Goal: Task Accomplishment & Management: Use online tool/utility

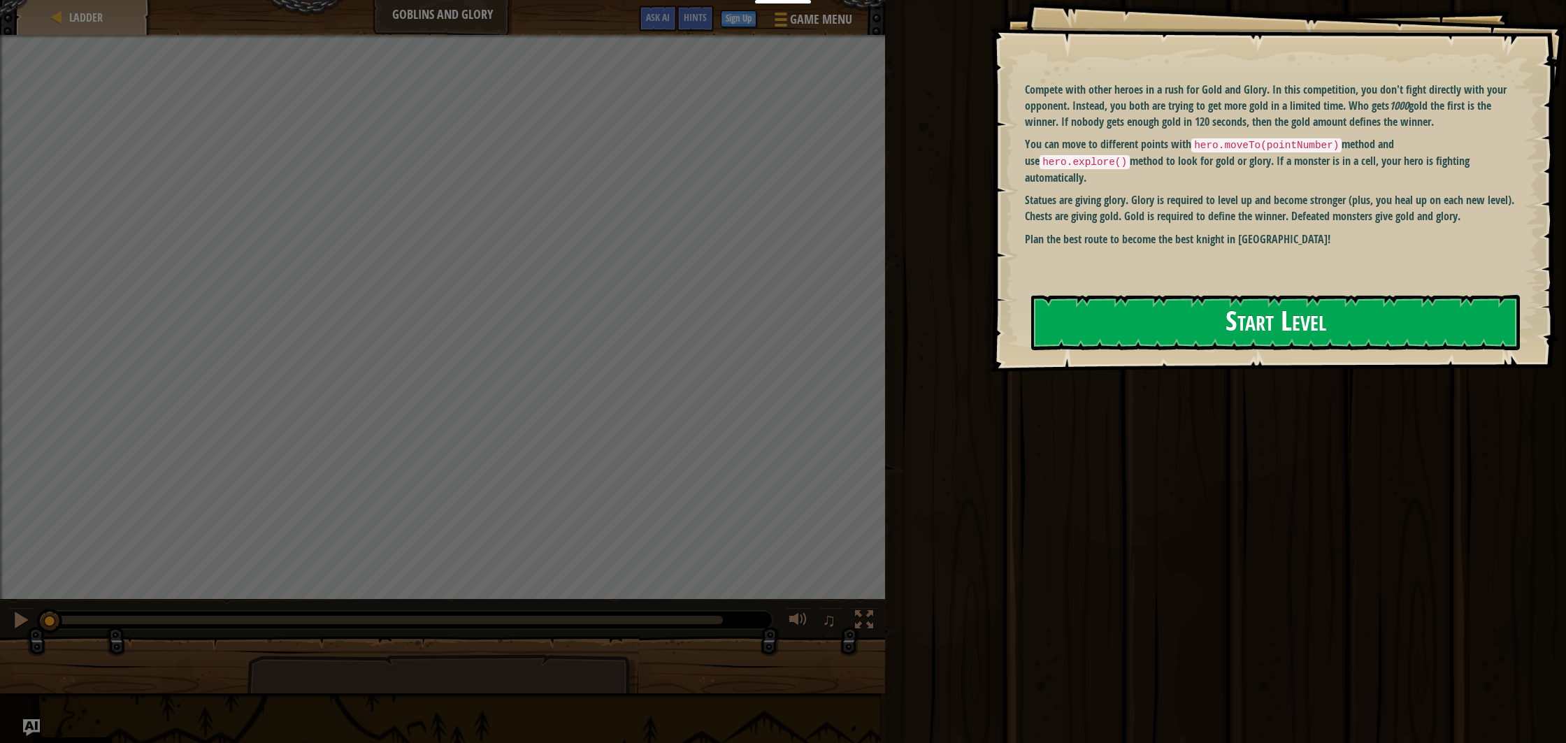
click at [1389, 321] on button "Start Level" at bounding box center [1275, 322] width 489 height 55
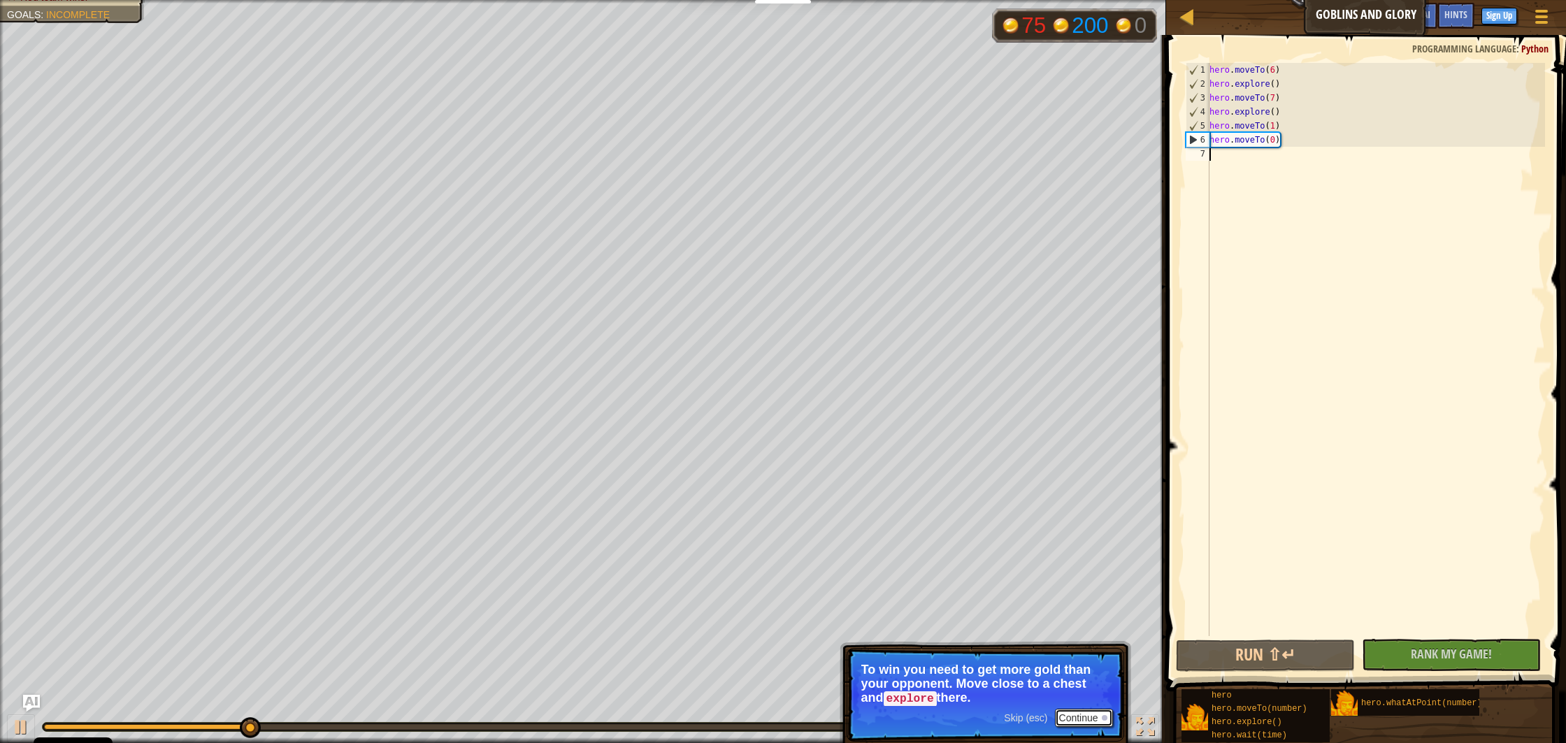
click at [1081, 718] on button "Continue" at bounding box center [1084, 718] width 58 height 18
click at [1099, 717] on button "Continue" at bounding box center [1084, 718] width 58 height 18
click at [1099, 706] on p "Skip (esc) Continue Be careful with goblins. They attack you if you come close.…" at bounding box center [986, 694] width 278 height 92
click at [1103, 716] on div at bounding box center [1105, 717] width 6 height 6
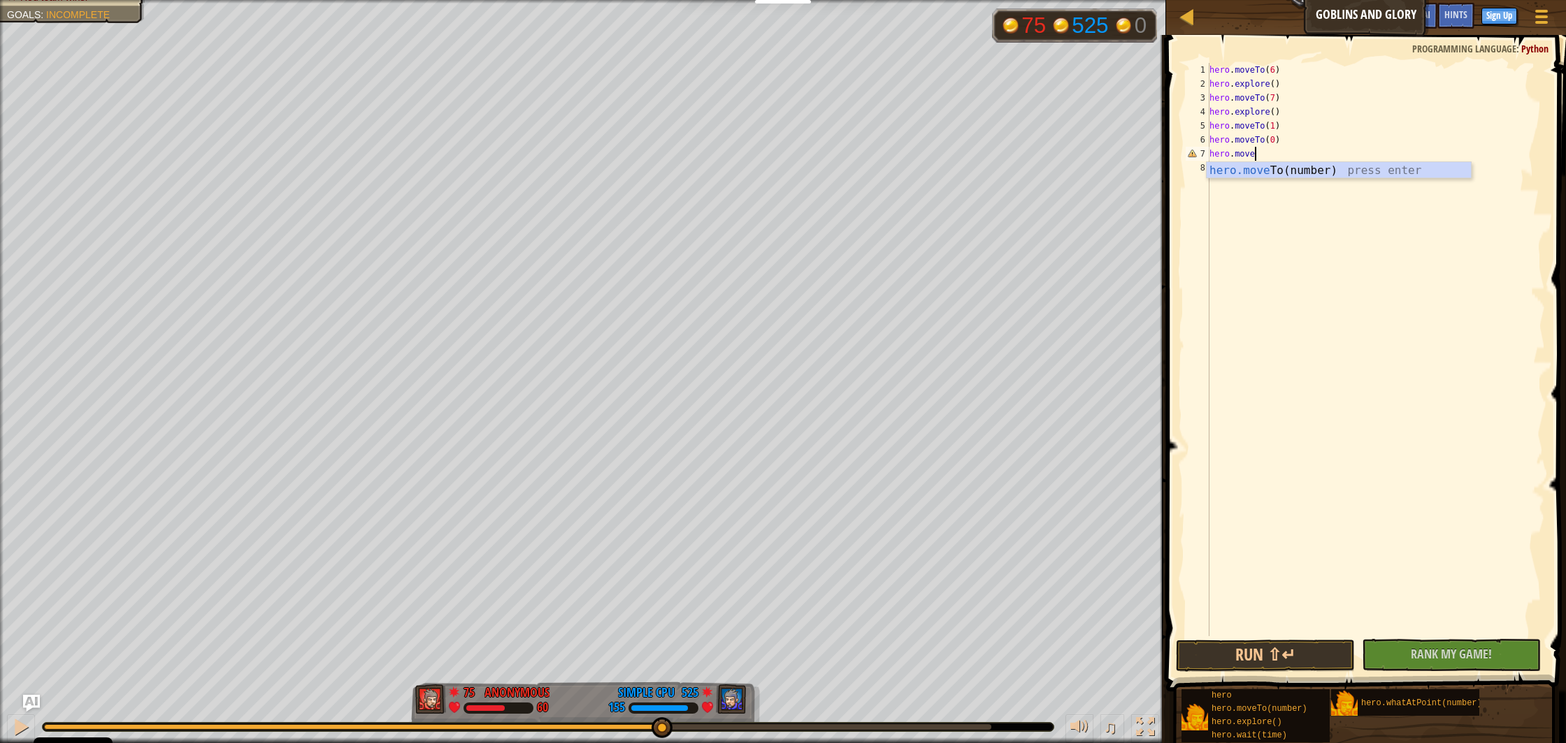
scroll to position [6, 3]
click at [1250, 175] on div "hero.moveT o(number) press enter" at bounding box center [1339, 187] width 264 height 50
type textarea "hero.moveTo(29)"
click at [1253, 654] on button "Run ⇧↵" at bounding box center [1265, 656] width 179 height 32
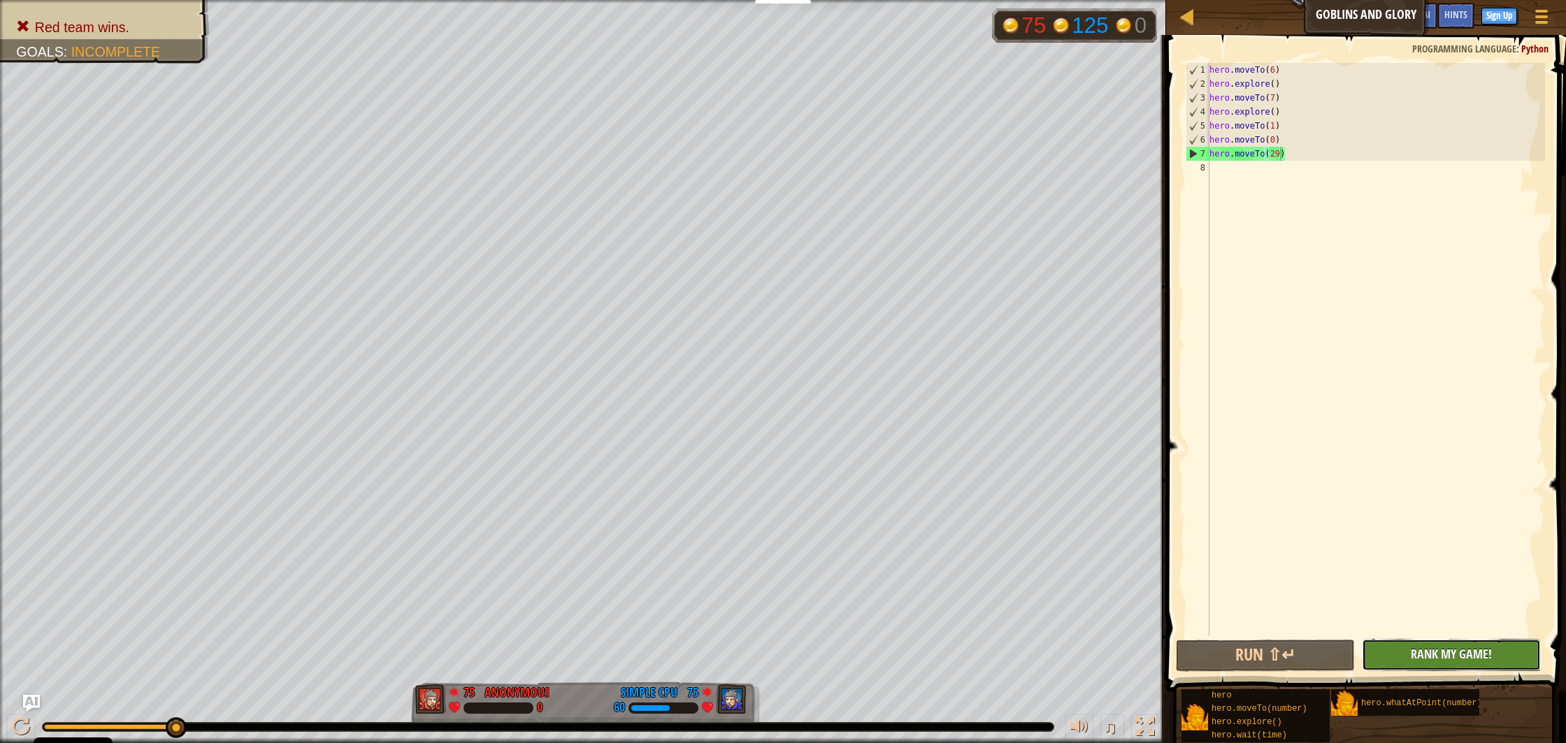
click at [1431, 656] on span "Rank My Game!" at bounding box center [1451, 653] width 81 height 17
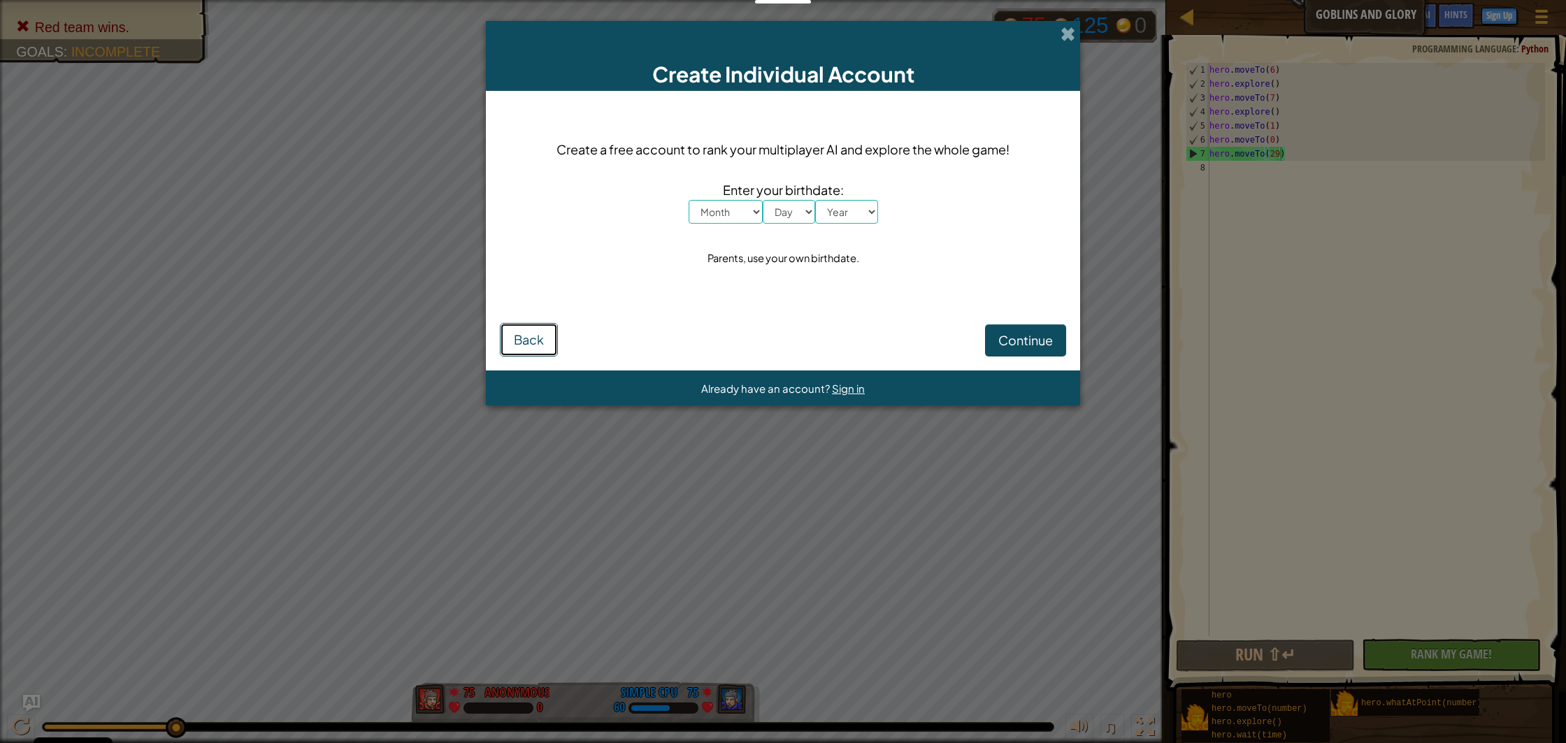
click at [542, 336] on span "Back" at bounding box center [529, 339] width 30 height 16
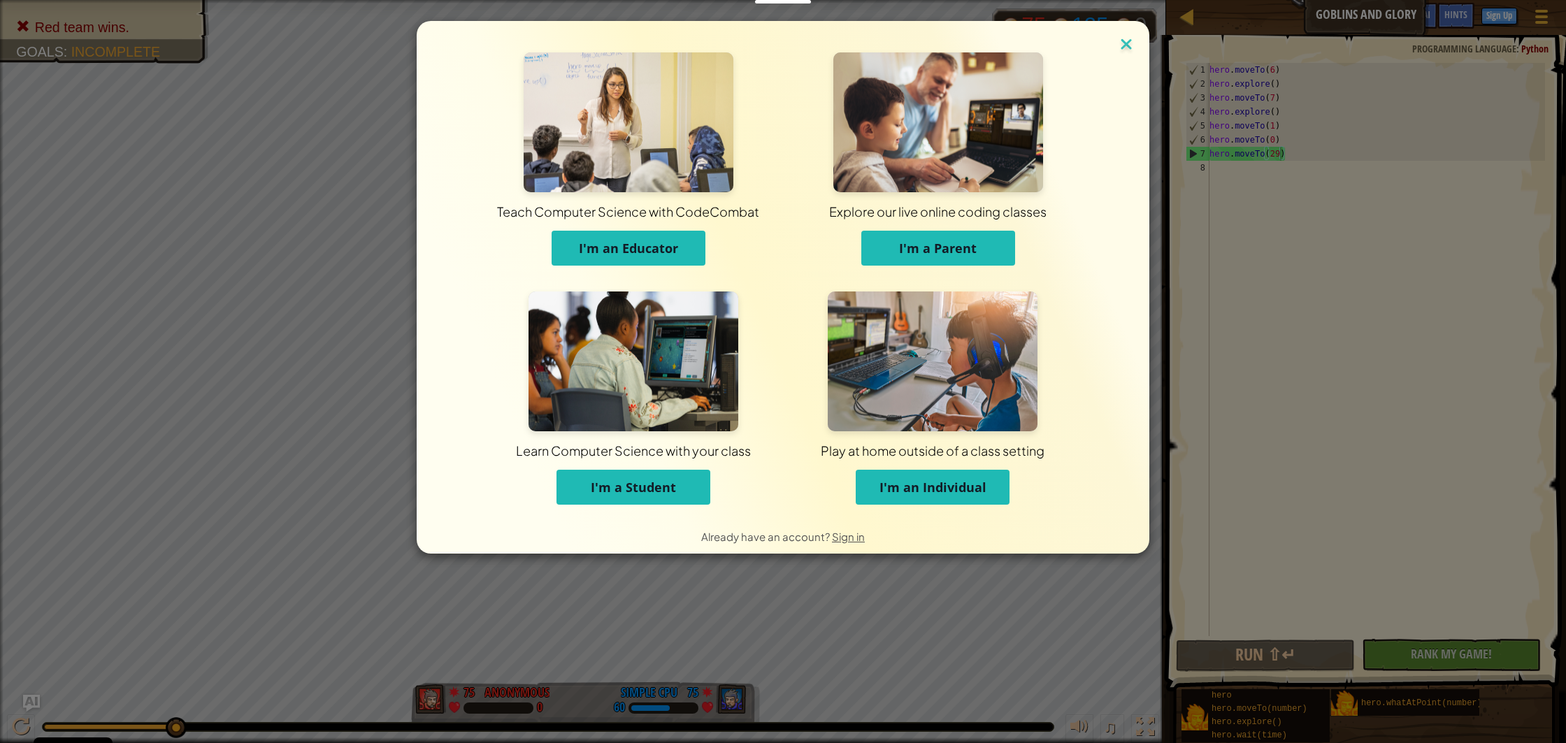
click at [1127, 40] on img at bounding box center [1126, 45] width 18 height 21
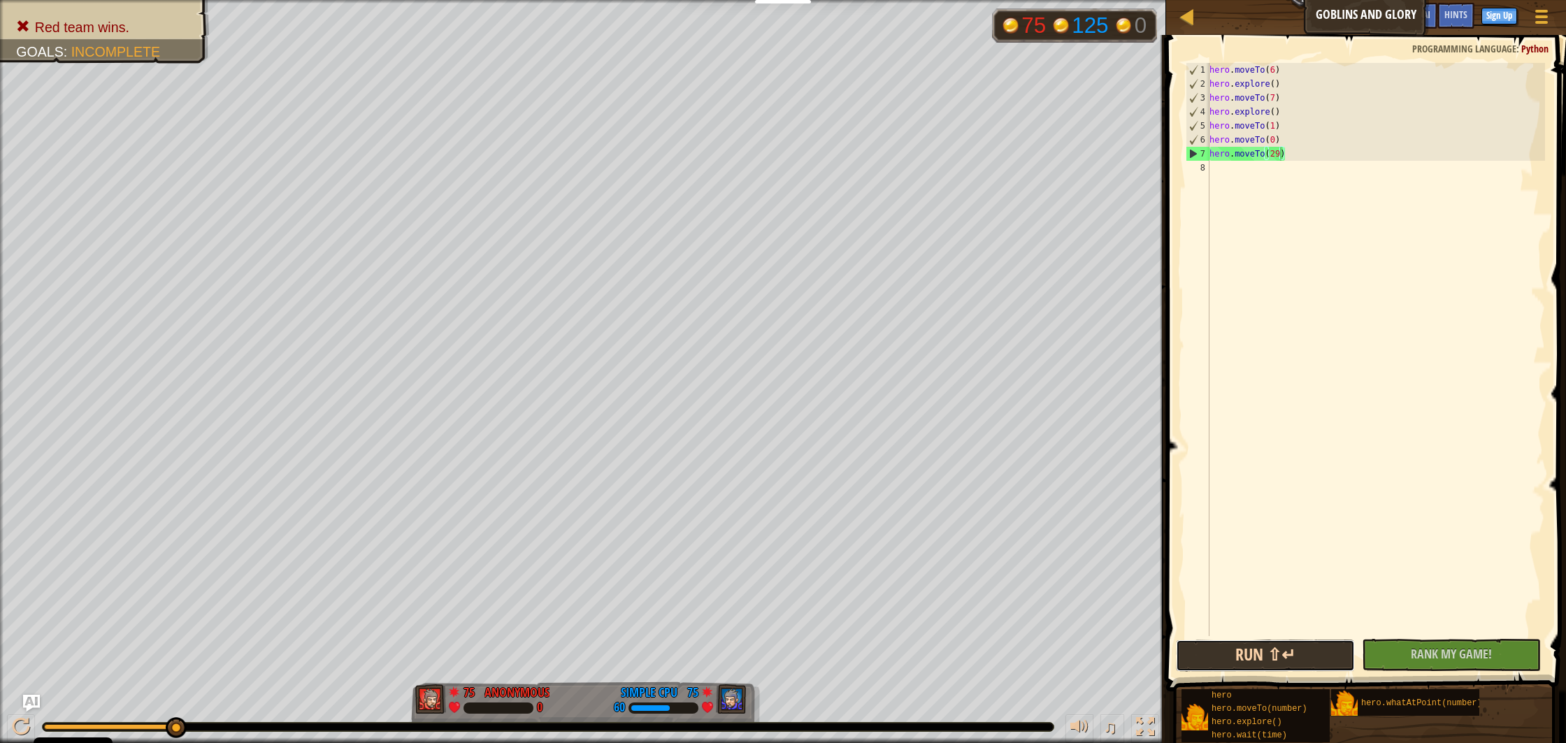
click at [1247, 648] on button "Run ⇧↵" at bounding box center [1265, 656] width 179 height 32
drag, startPoint x: 1276, startPoint y: 659, endPoint x: 1275, endPoint y: 651, distance: 7.7
click at [1275, 652] on button "Run ⇧↵" at bounding box center [1265, 656] width 179 height 32
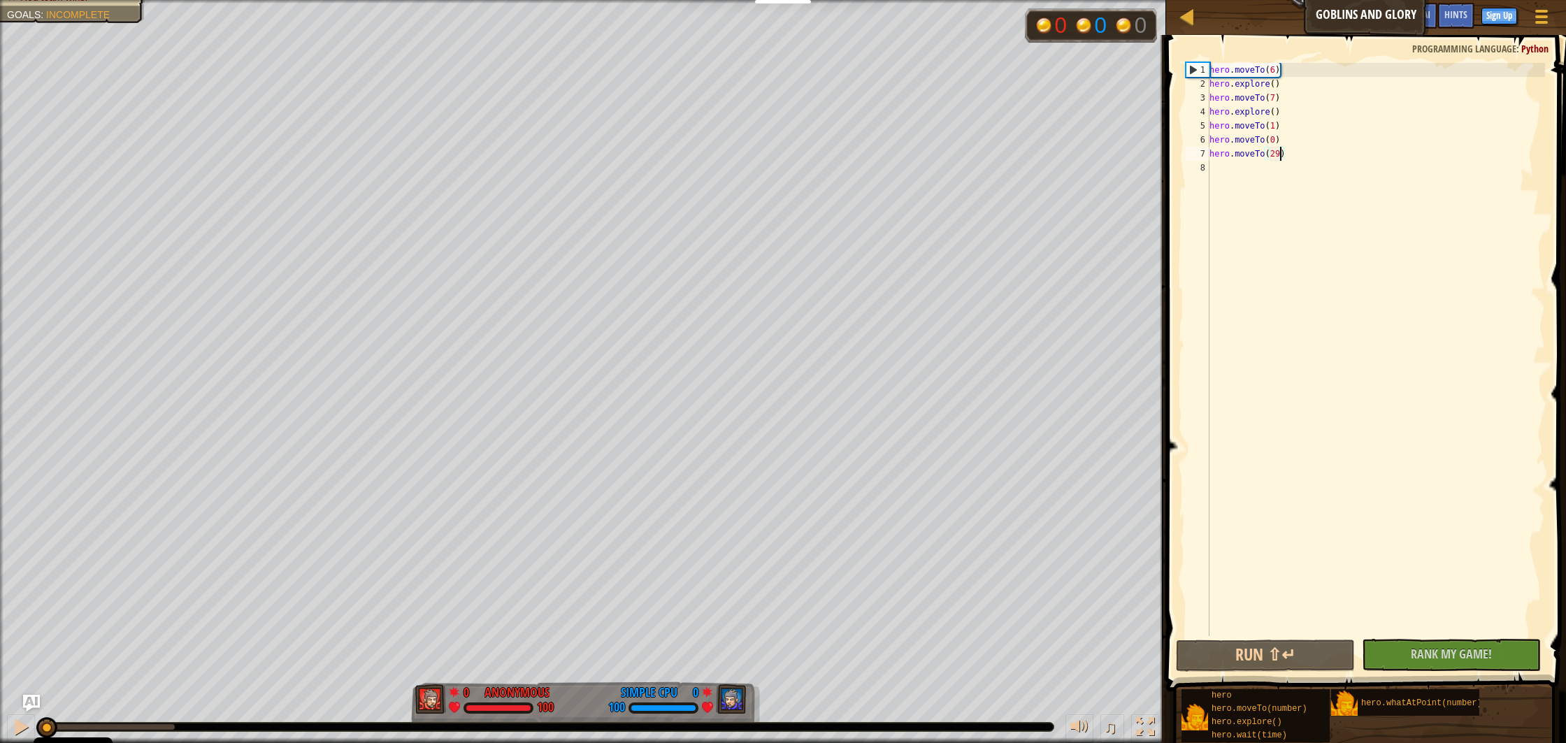
click at [36, 693] on div "Red team wins. Goals : Incomplete 0 0 0 0 Anonymous 100 0 Simple CPU 100 ♫ [PER…" at bounding box center [783, 371] width 1566 height 743
click at [17, 731] on div at bounding box center [21, 727] width 18 height 18
